Goal: Obtain resource: Download file/media

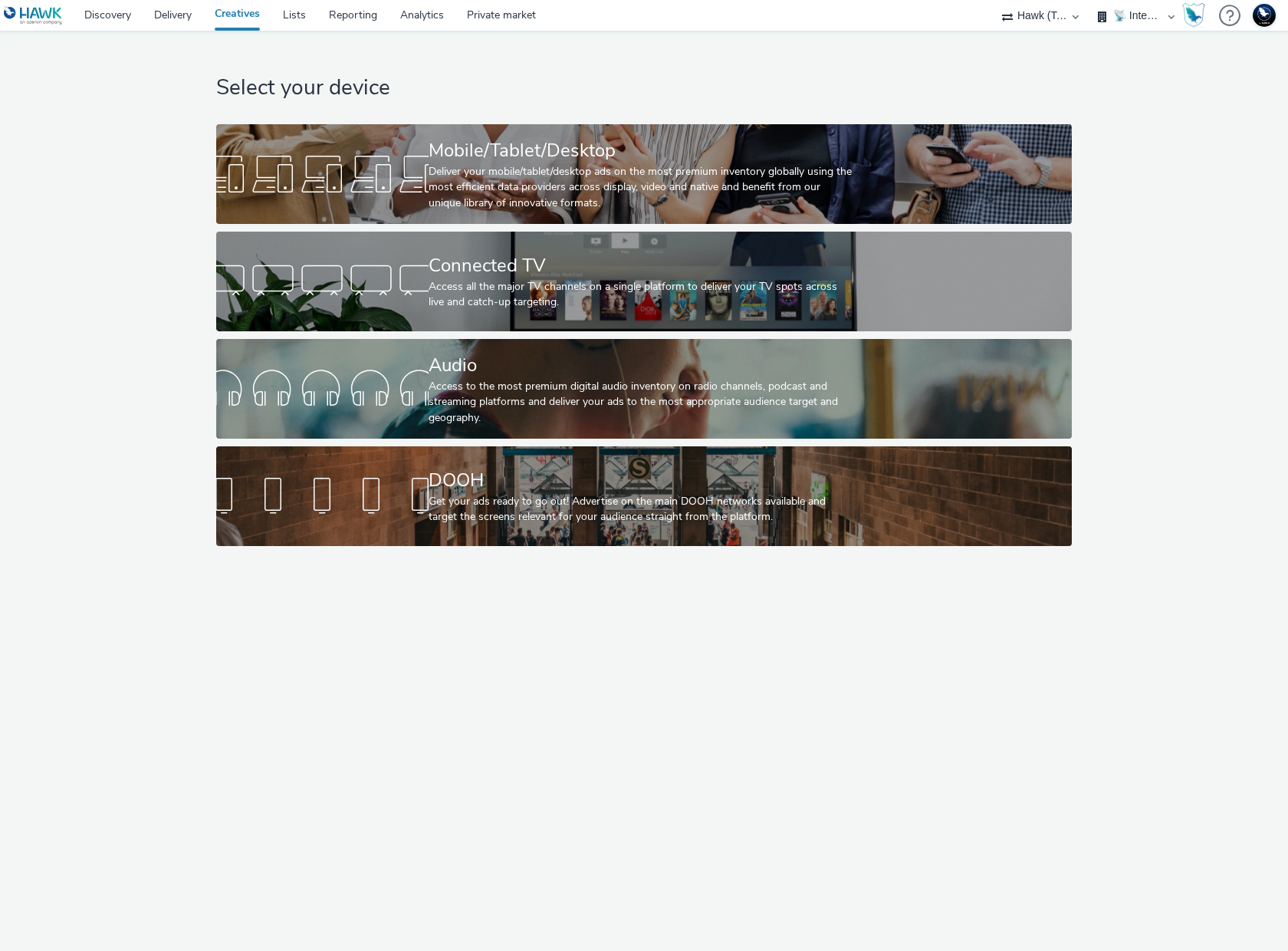
select select "2fc77e36-bb93-4aa3-9dff-dcb08e02eac6"
select select "2405a9d4-3350-4458-8d06-44f78962fa76"
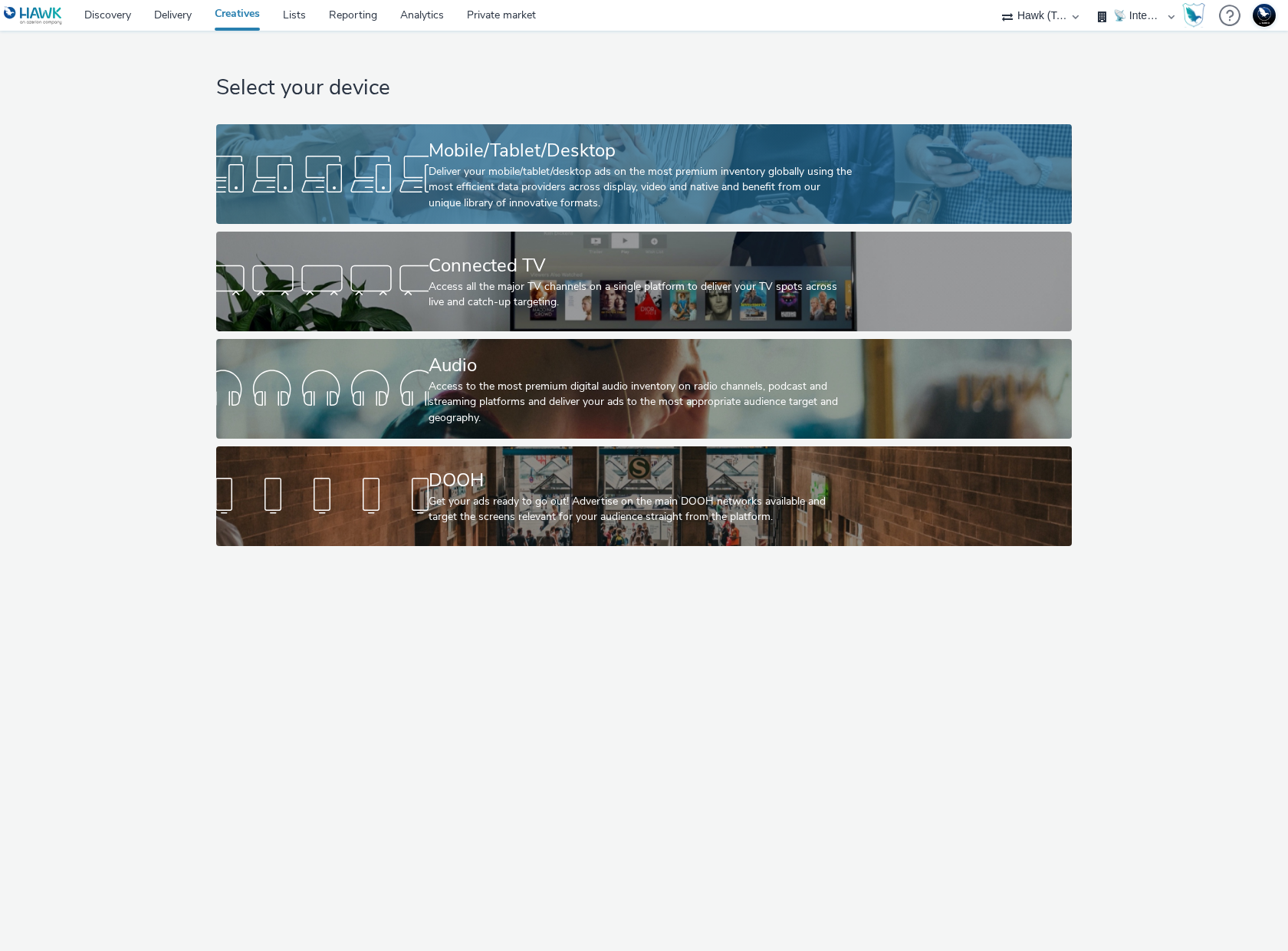
click at [533, 164] on div "Deliver your mobile/tablet/desktop ads on the most premium inventory globally u…" at bounding box center [641, 188] width 425 height 47
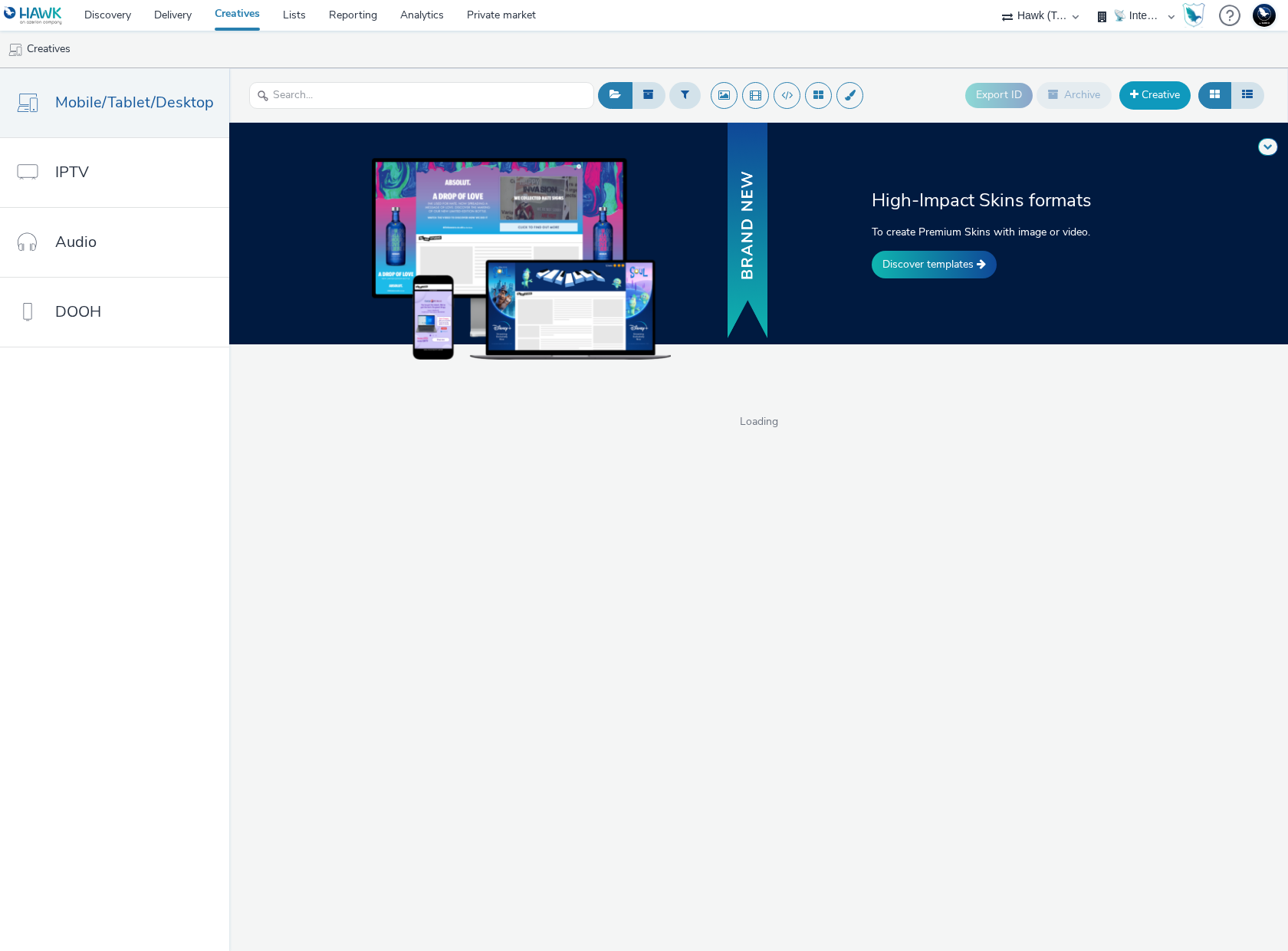
click at [1150, 99] on link "Creative" at bounding box center [1155, 95] width 71 height 28
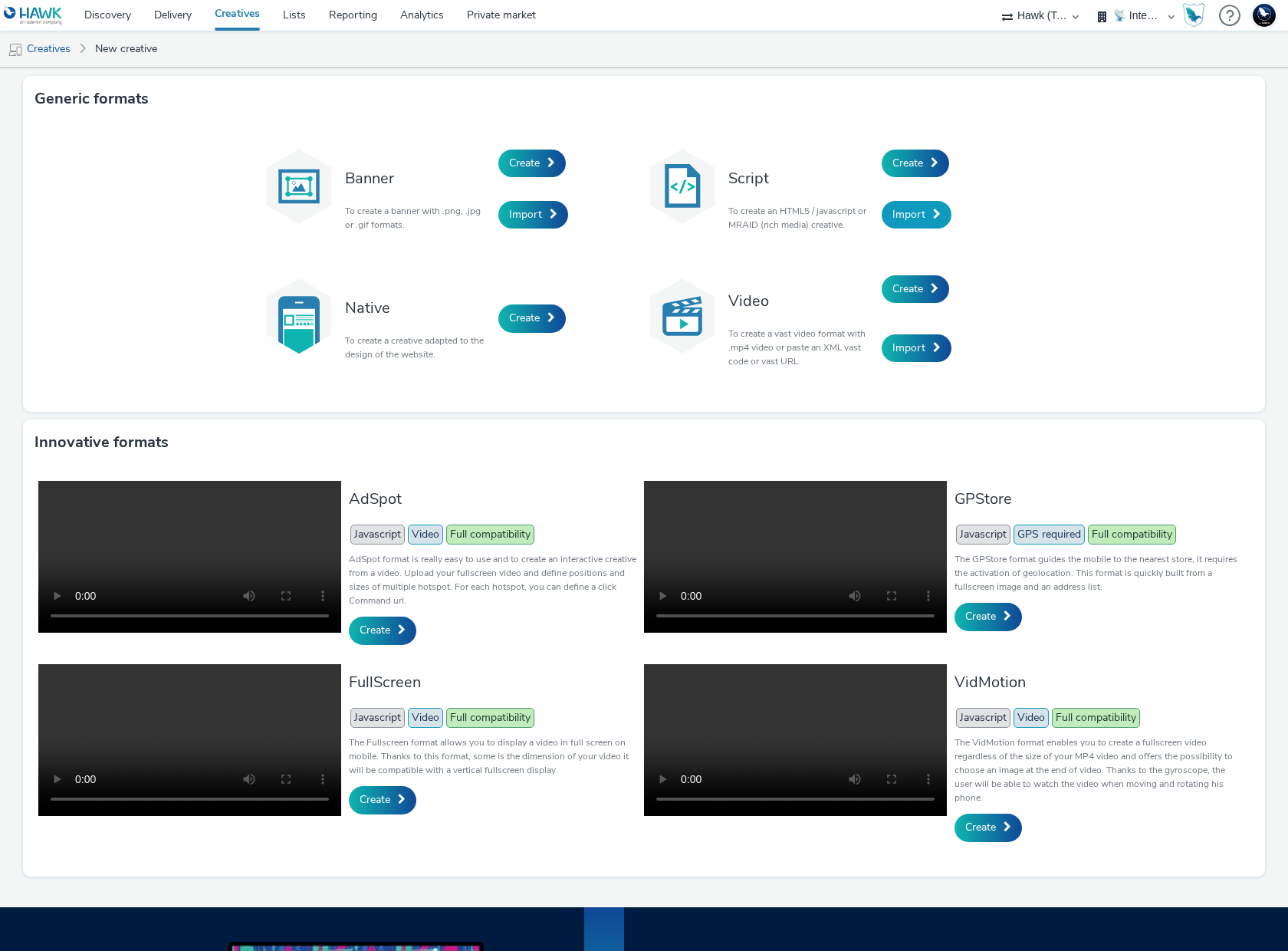
click at [921, 220] on link "Import" at bounding box center [917, 215] width 70 height 28
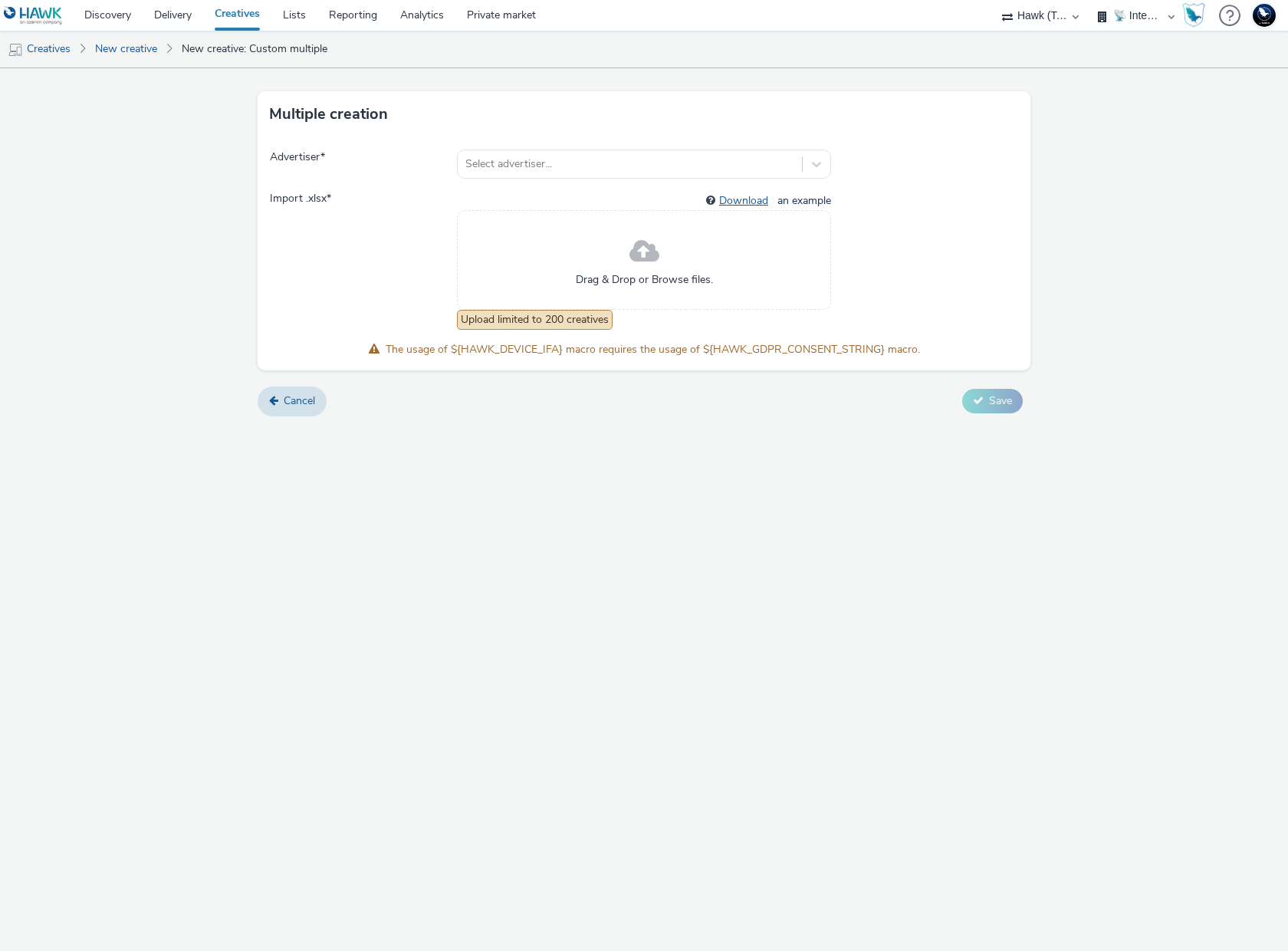
click at [743, 199] on link "Download" at bounding box center [746, 200] width 55 height 15
